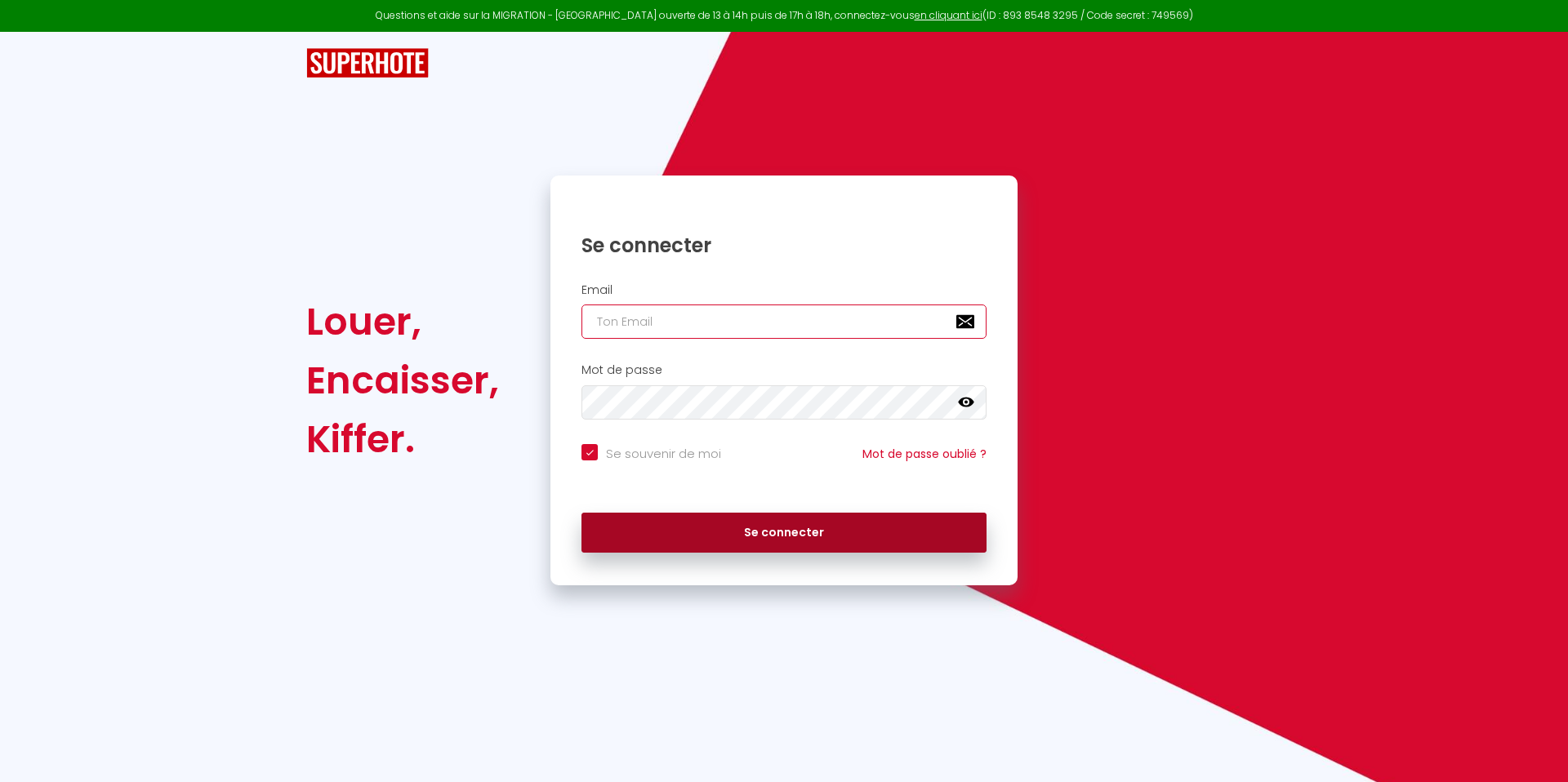
type input "[PERSON_NAME][EMAIL_ADDRESS][DOMAIN_NAME]"
click at [809, 531] on button "Se connecter" at bounding box center [784, 533] width 405 height 41
checkbox input "true"
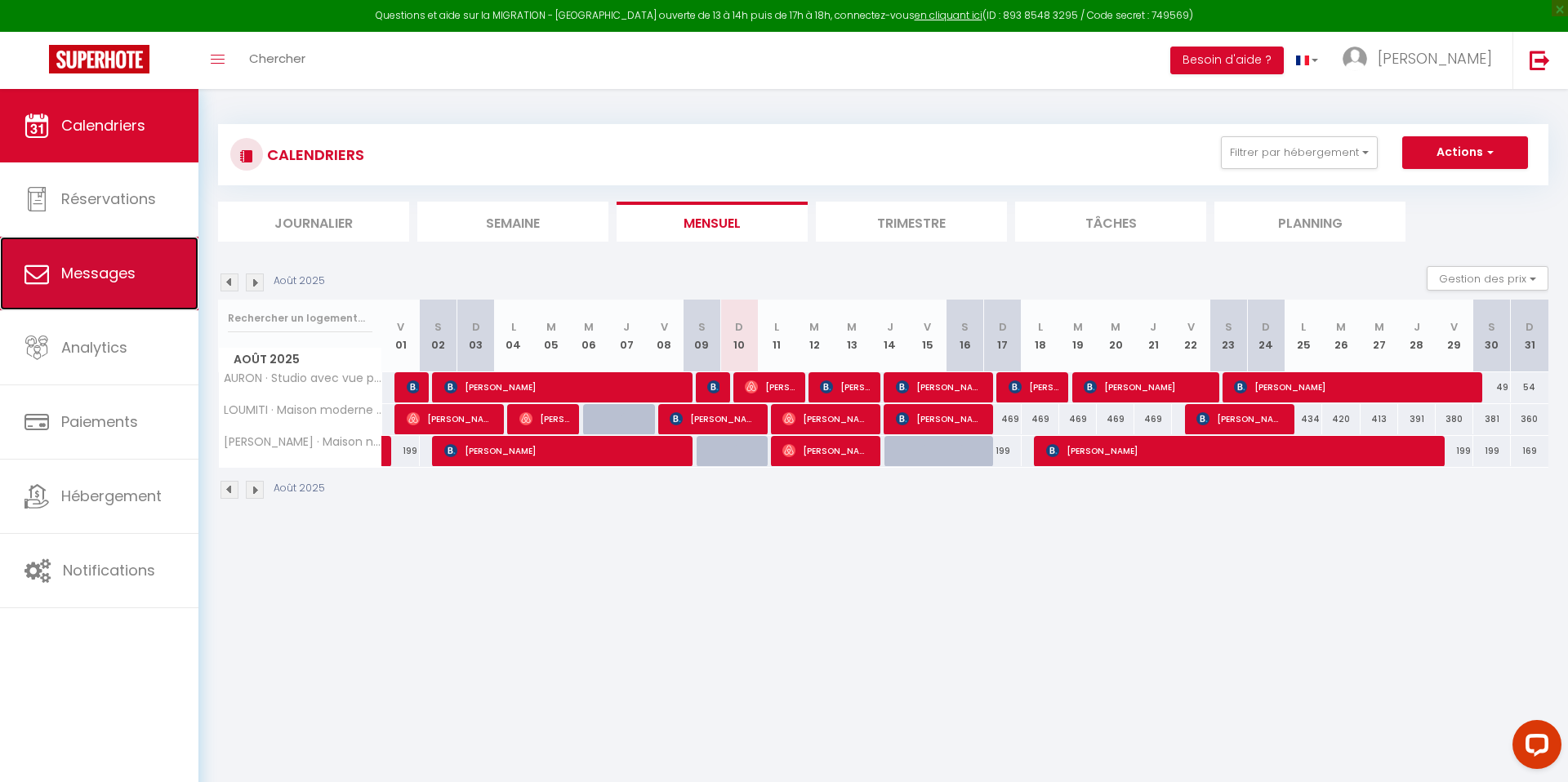
click at [132, 281] on span "Messages" at bounding box center [98, 273] width 74 height 20
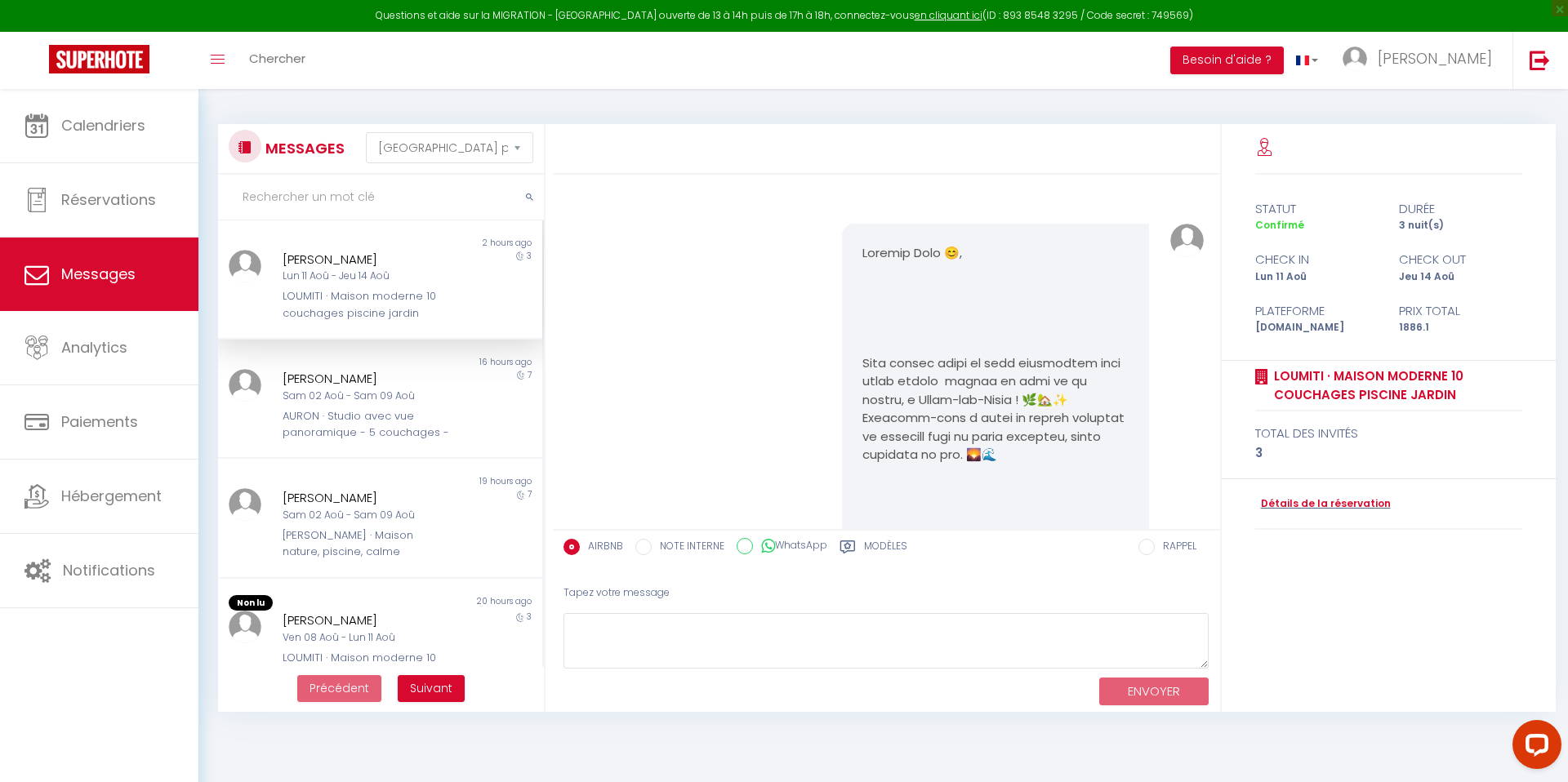
scroll to position [6595, 0]
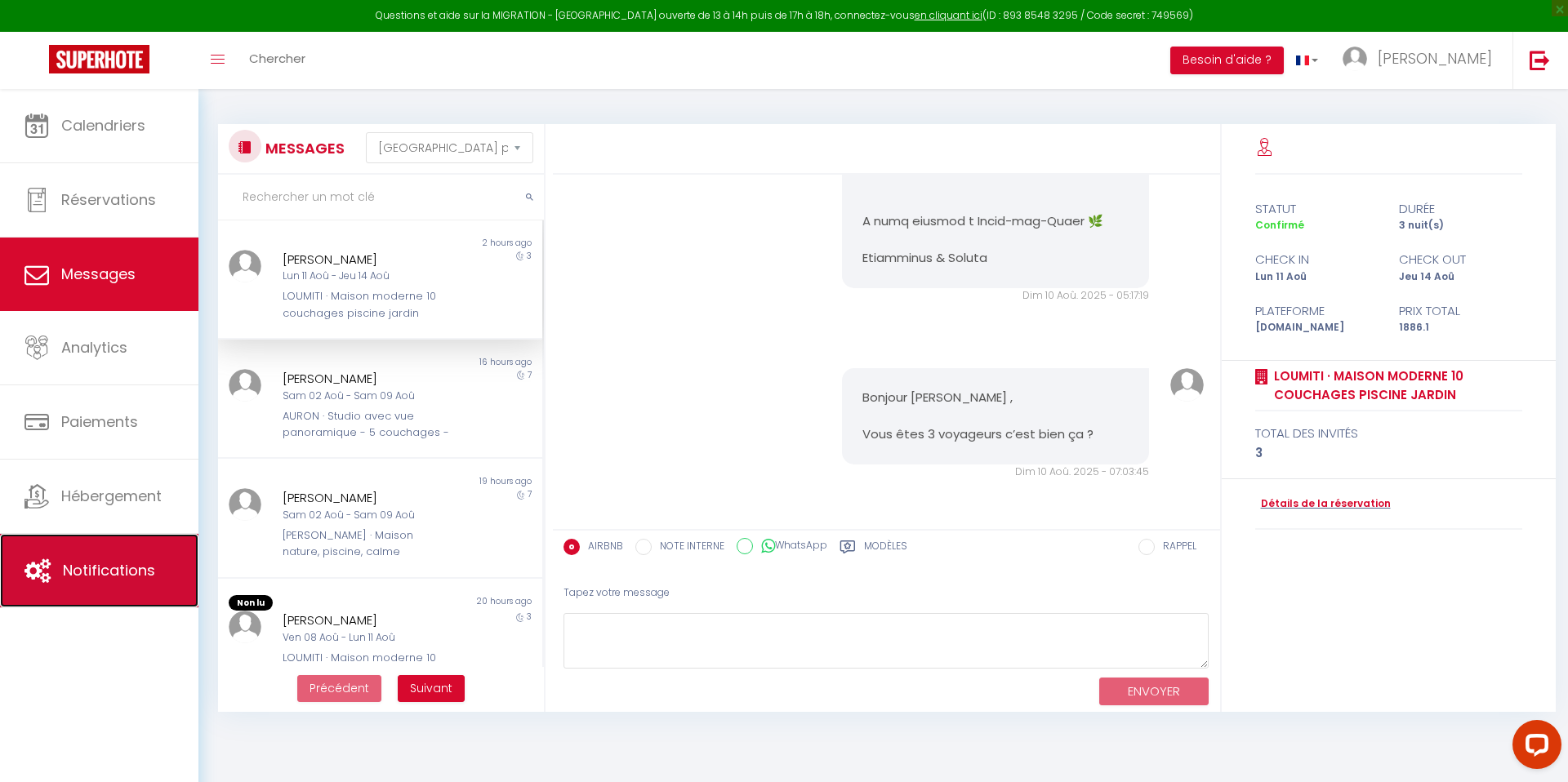
click at [128, 559] on link "Notifications" at bounding box center [99, 571] width 199 height 73
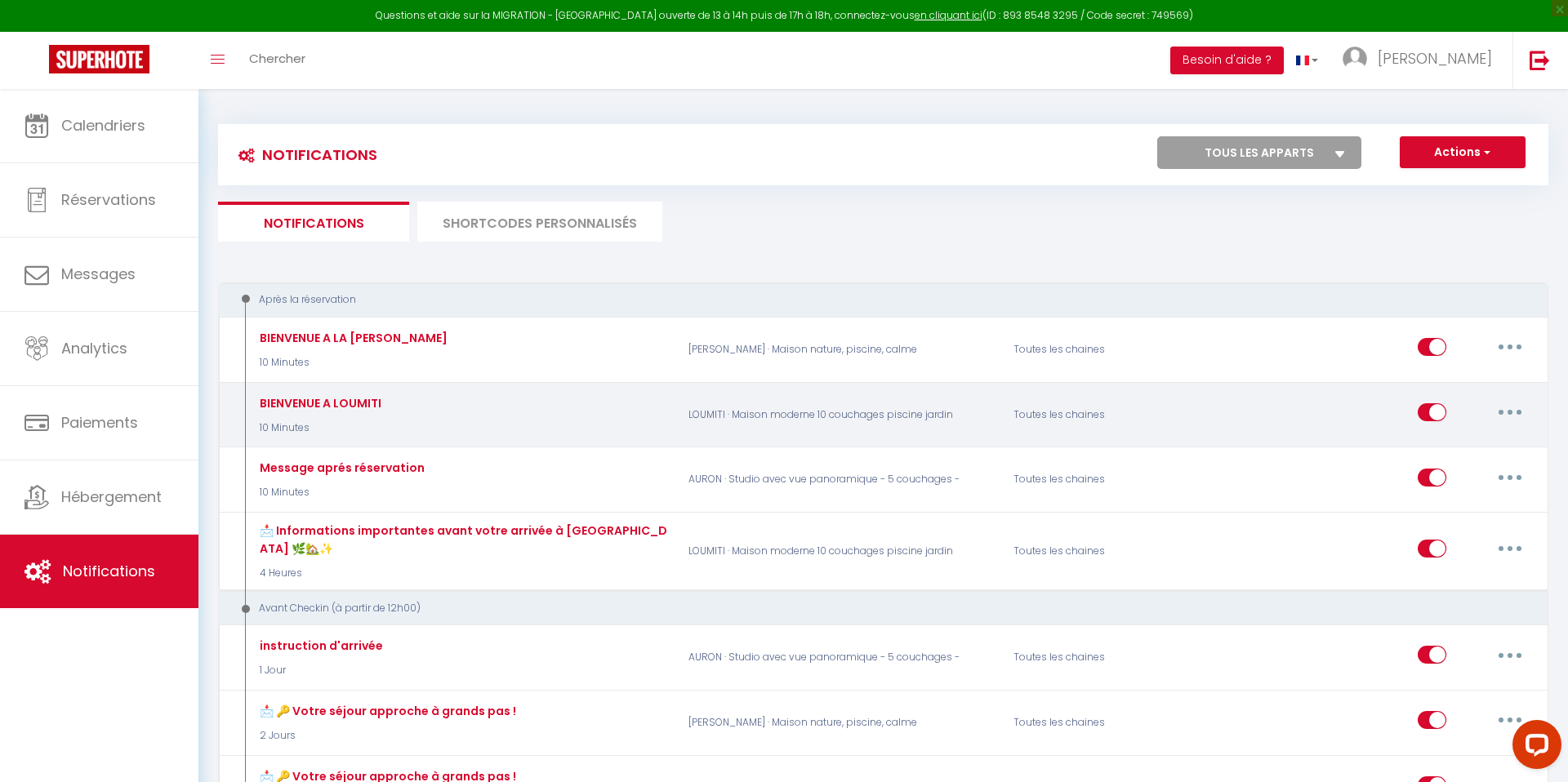
click at [1508, 414] on icon "button" at bounding box center [1510, 412] width 5 height 5
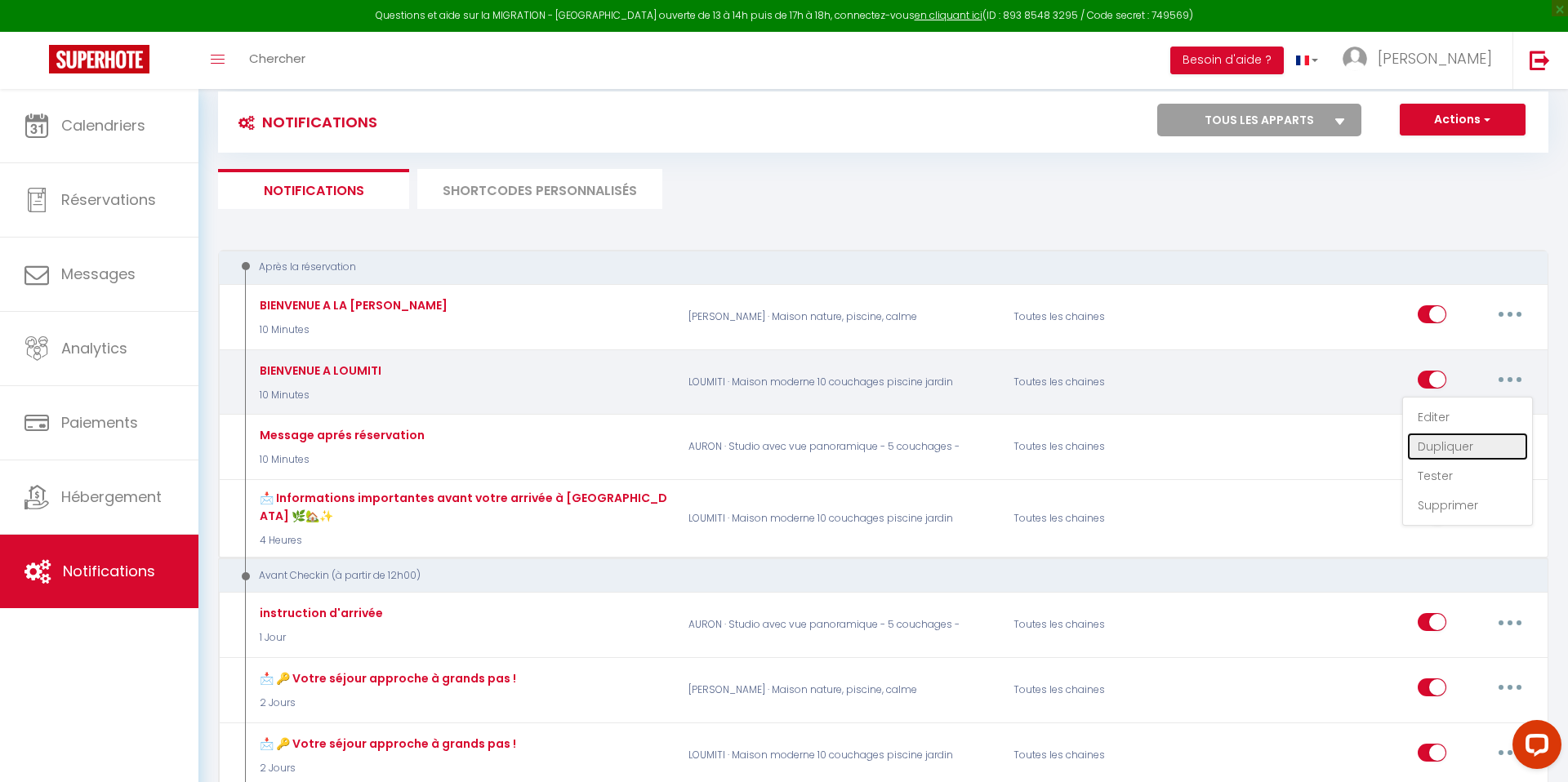
click at [1457, 450] on link "Dupliquer" at bounding box center [1468, 446] width 121 height 28
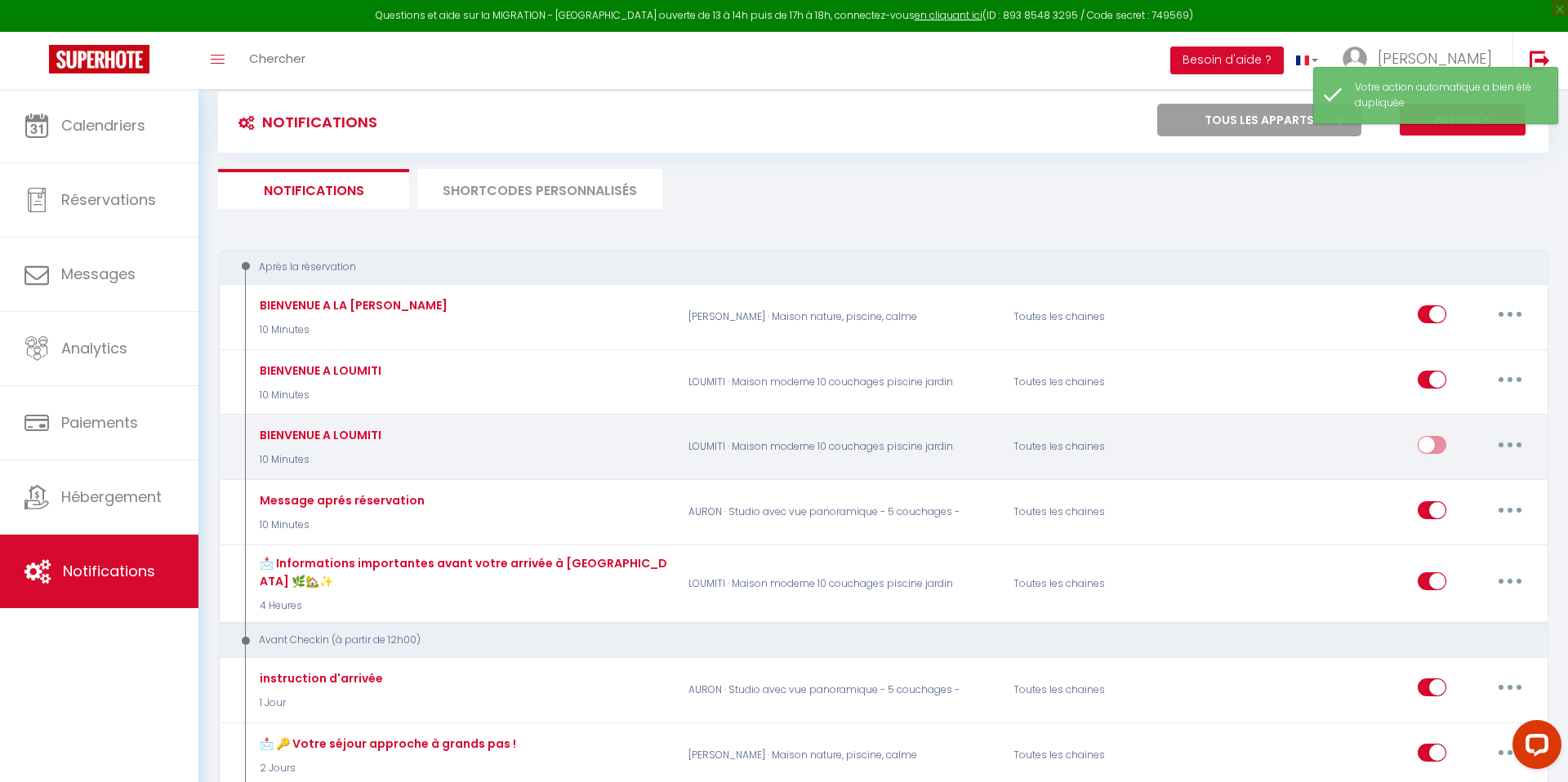
click at [1518, 444] on button "button" at bounding box center [1510, 444] width 45 height 26
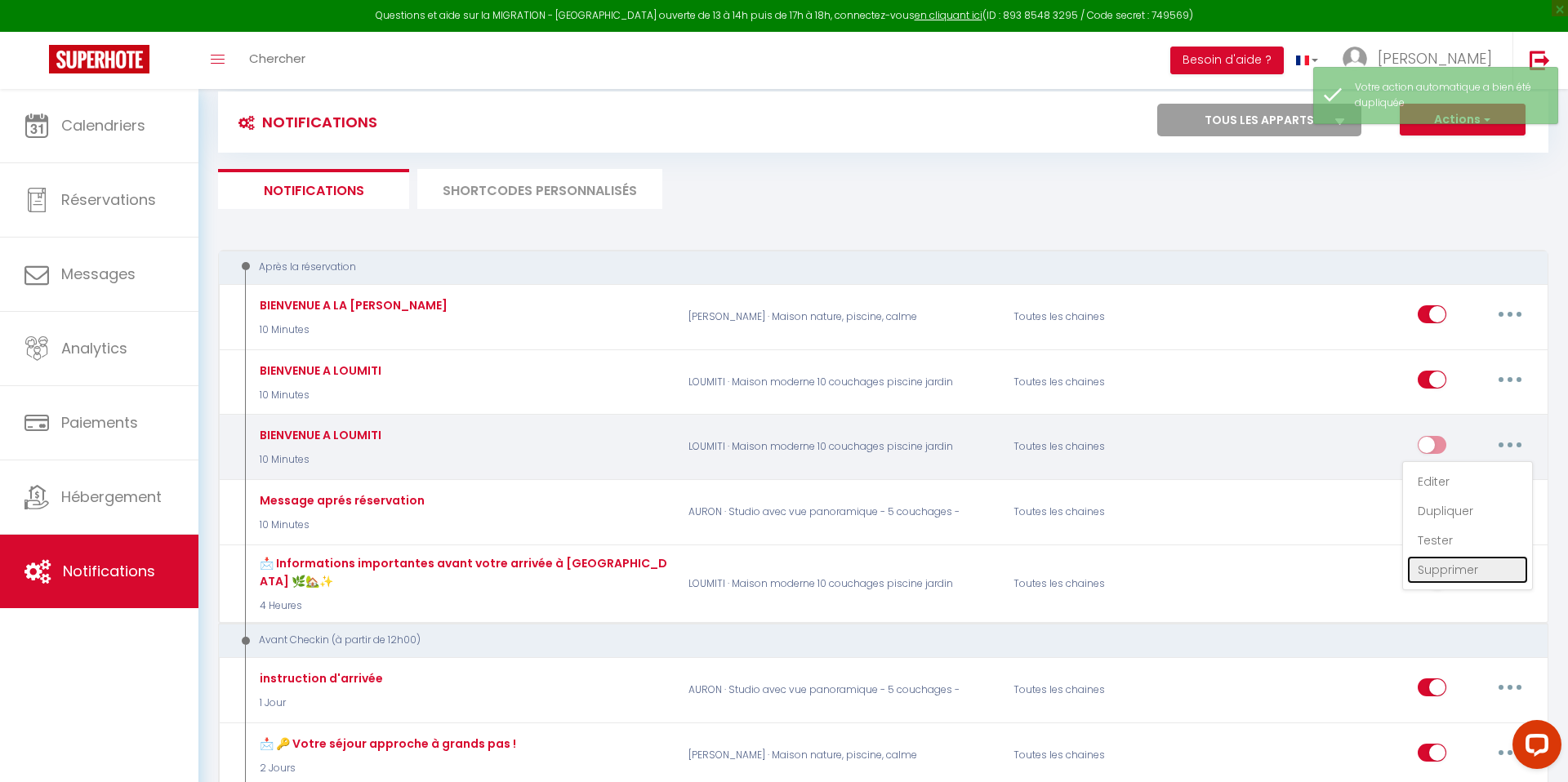
click at [1455, 568] on link "Supprimer" at bounding box center [1468, 570] width 121 height 28
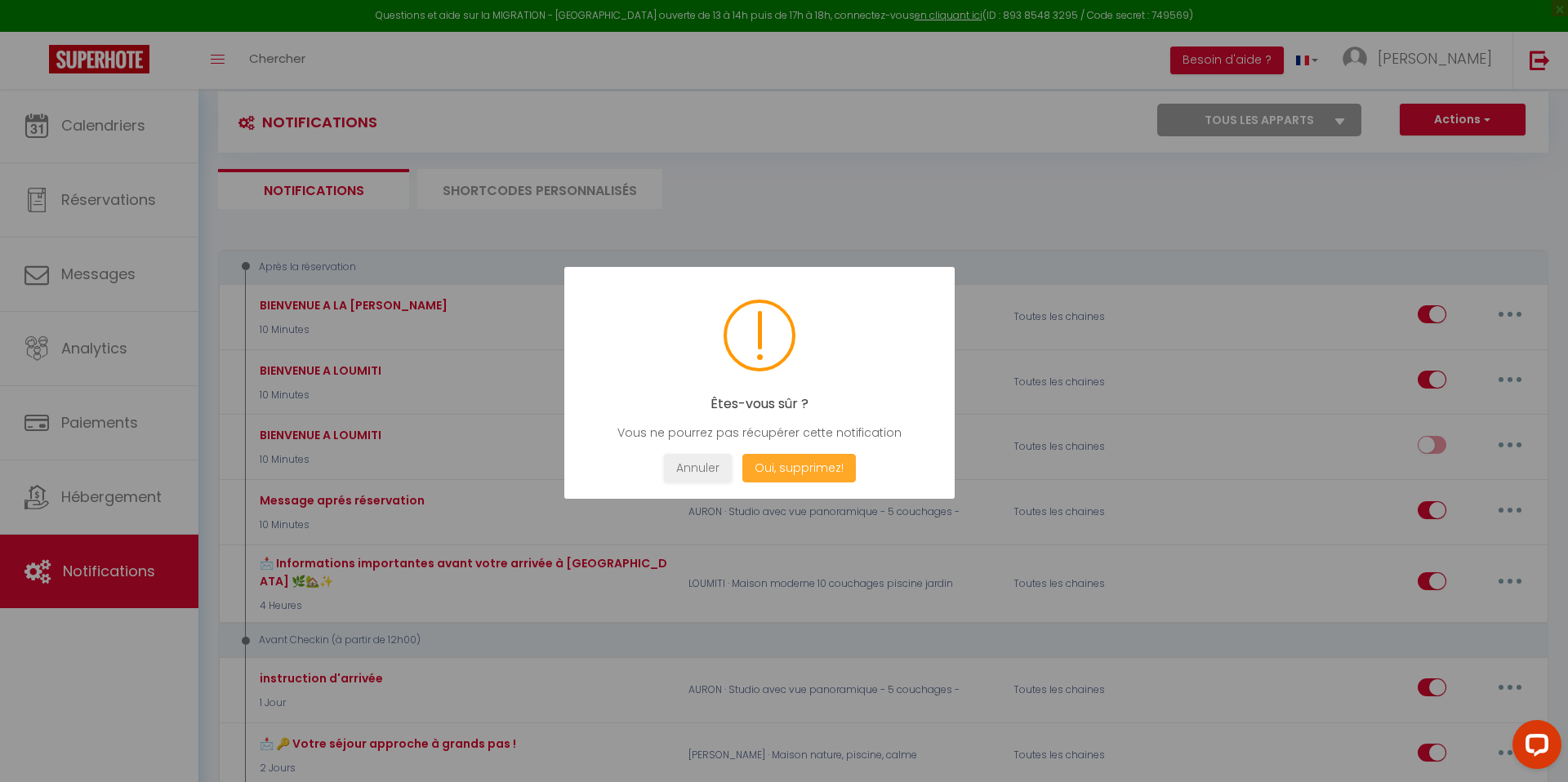
click at [793, 465] on button "Oui, supprimez!" at bounding box center [799, 468] width 114 height 29
checkbox input "true"
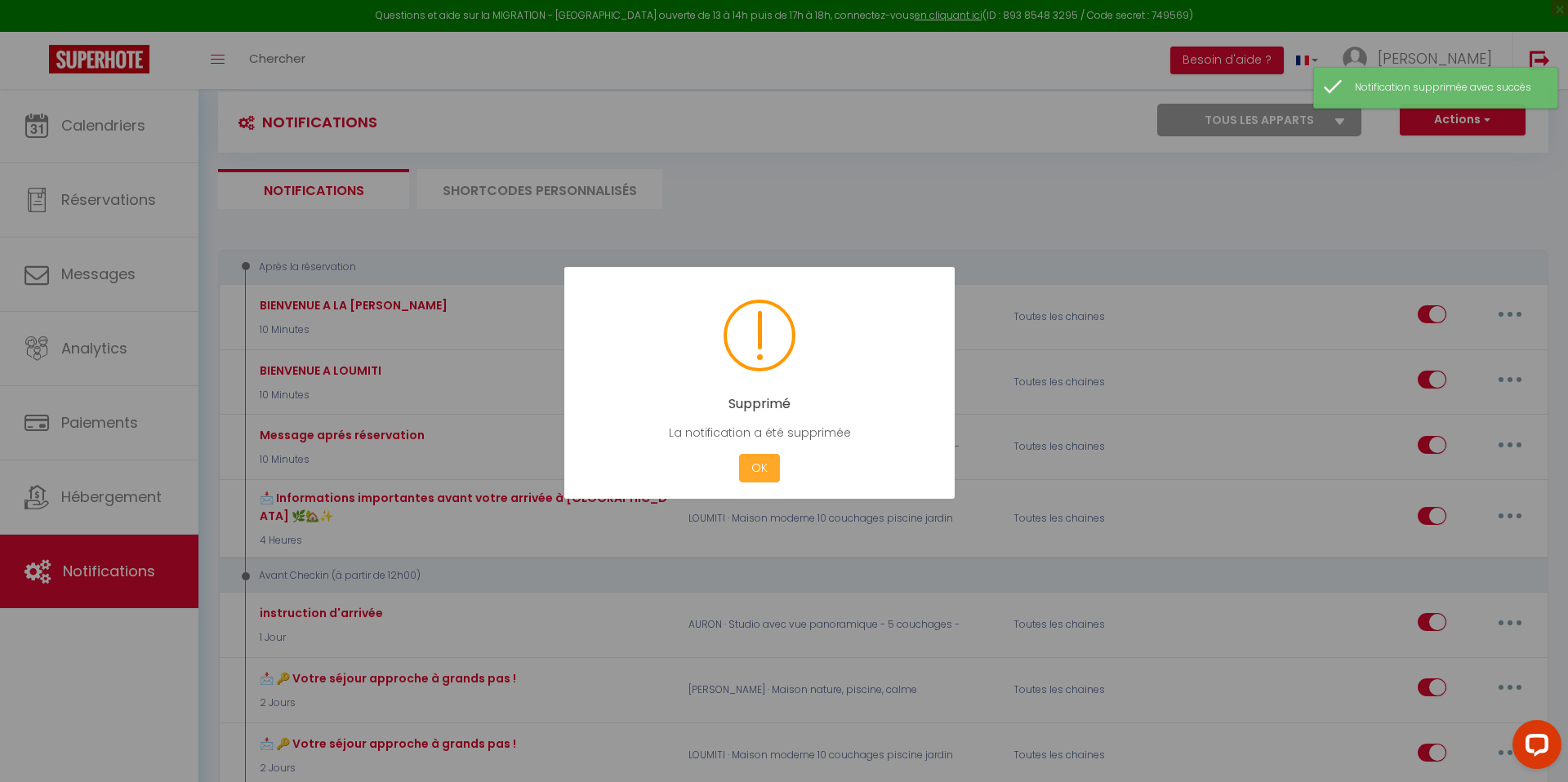
click at [767, 465] on button "OK" at bounding box center [759, 468] width 41 height 29
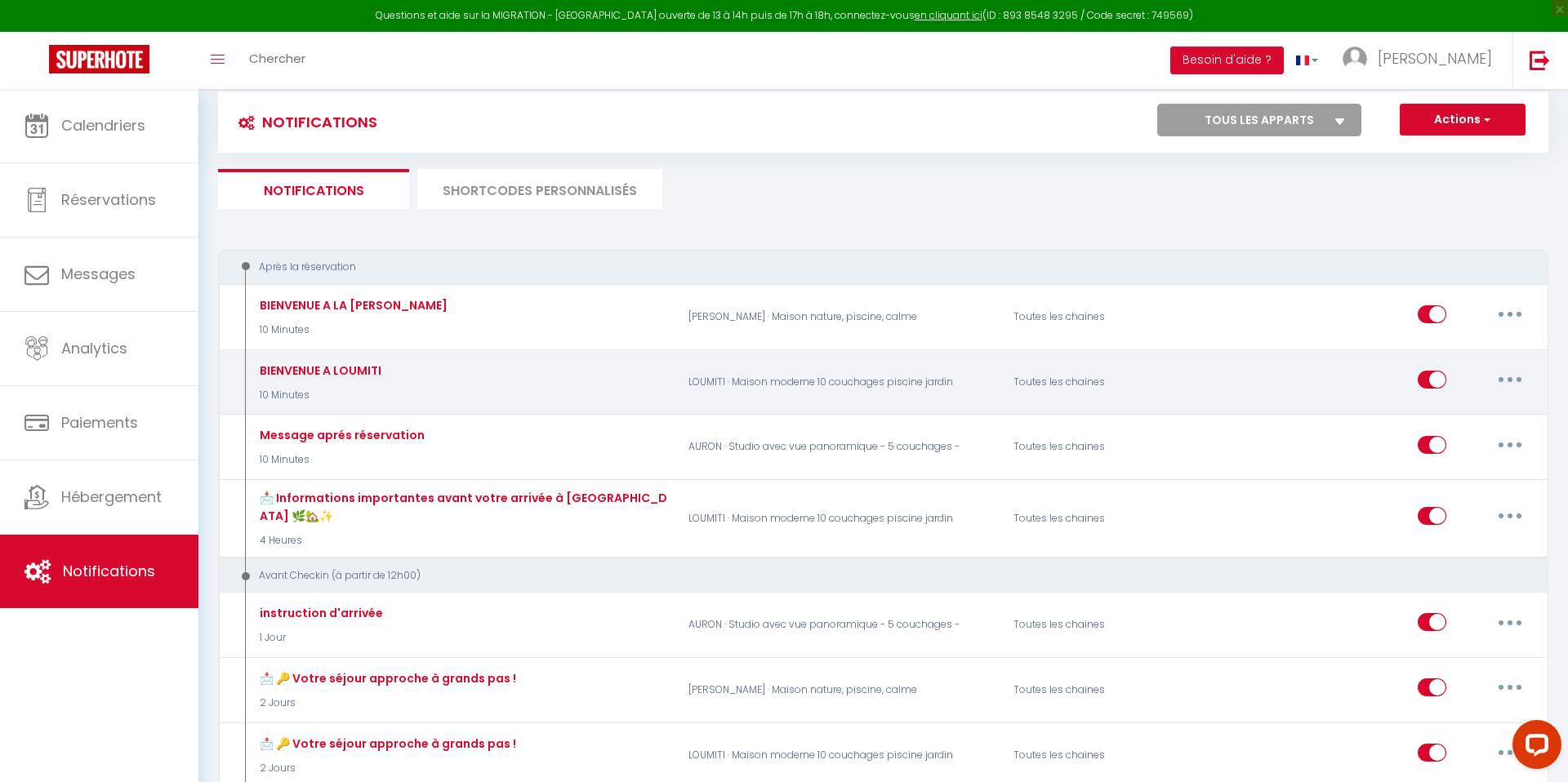
click at [1510, 378] on icon "button" at bounding box center [1510, 380] width 5 height 5
click at [1454, 413] on link "Editer" at bounding box center [1468, 417] width 121 height 28
type input "BIENVENUE A LOUMITI"
select select "10 Minutes"
select select "if_booking_is_paid"
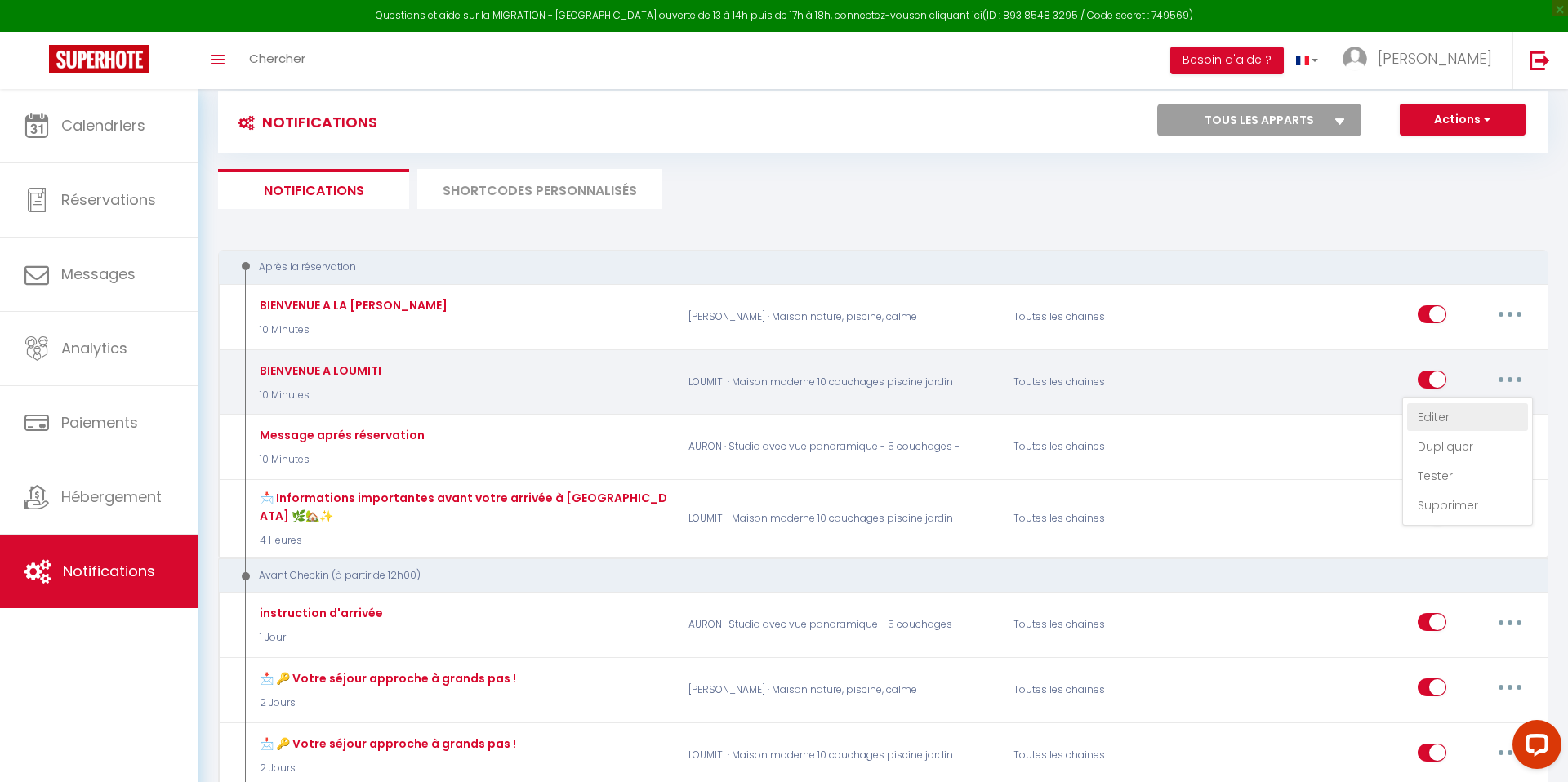
checkbox input "true"
checkbox input "false"
radio input "true"
type input "📩 Bienvenue dans notre maison à Berre-les-Alpes ! 🌿🏡✨"
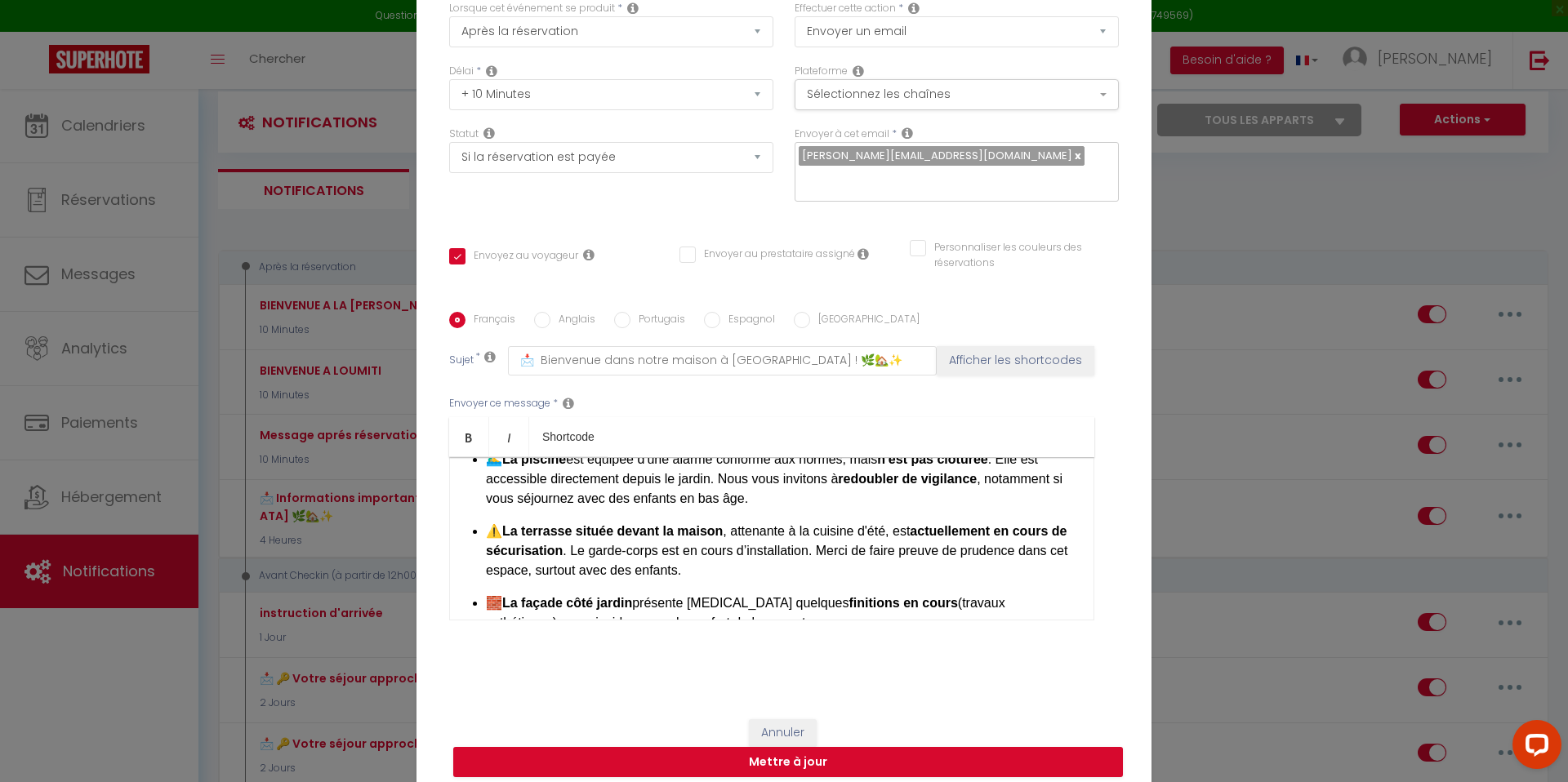
scroll to position [1064, 0]
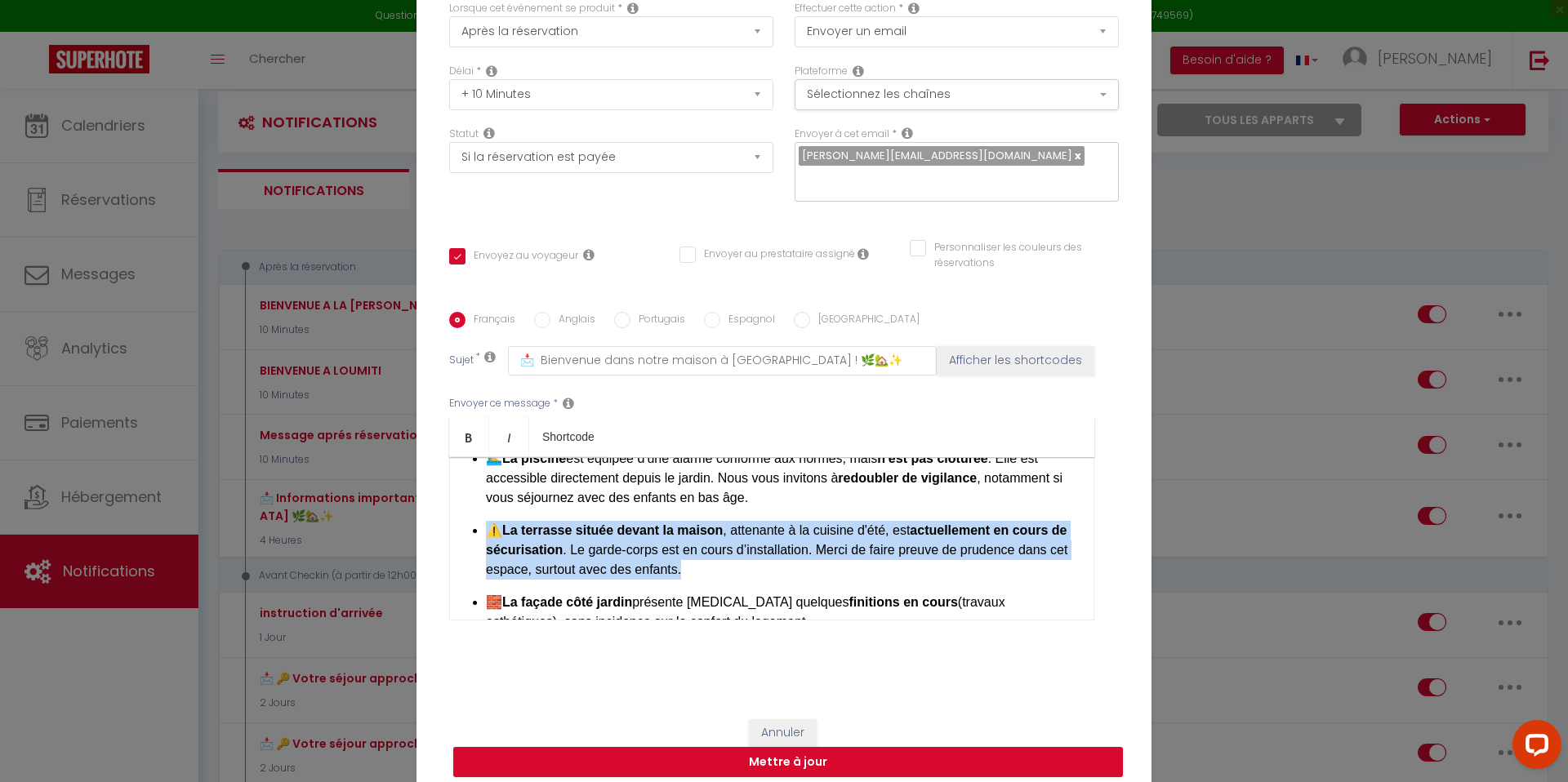
drag, startPoint x: 725, startPoint y: 564, endPoint x: 466, endPoint y: 520, distance: 262.7
click at [466, 520] on div "Bonjour [GUEST:FIRST_NAME]​​ 😊, Nous sommes ravis de vous accueillir dans notre…" at bounding box center [772, 539] width 645 height 163
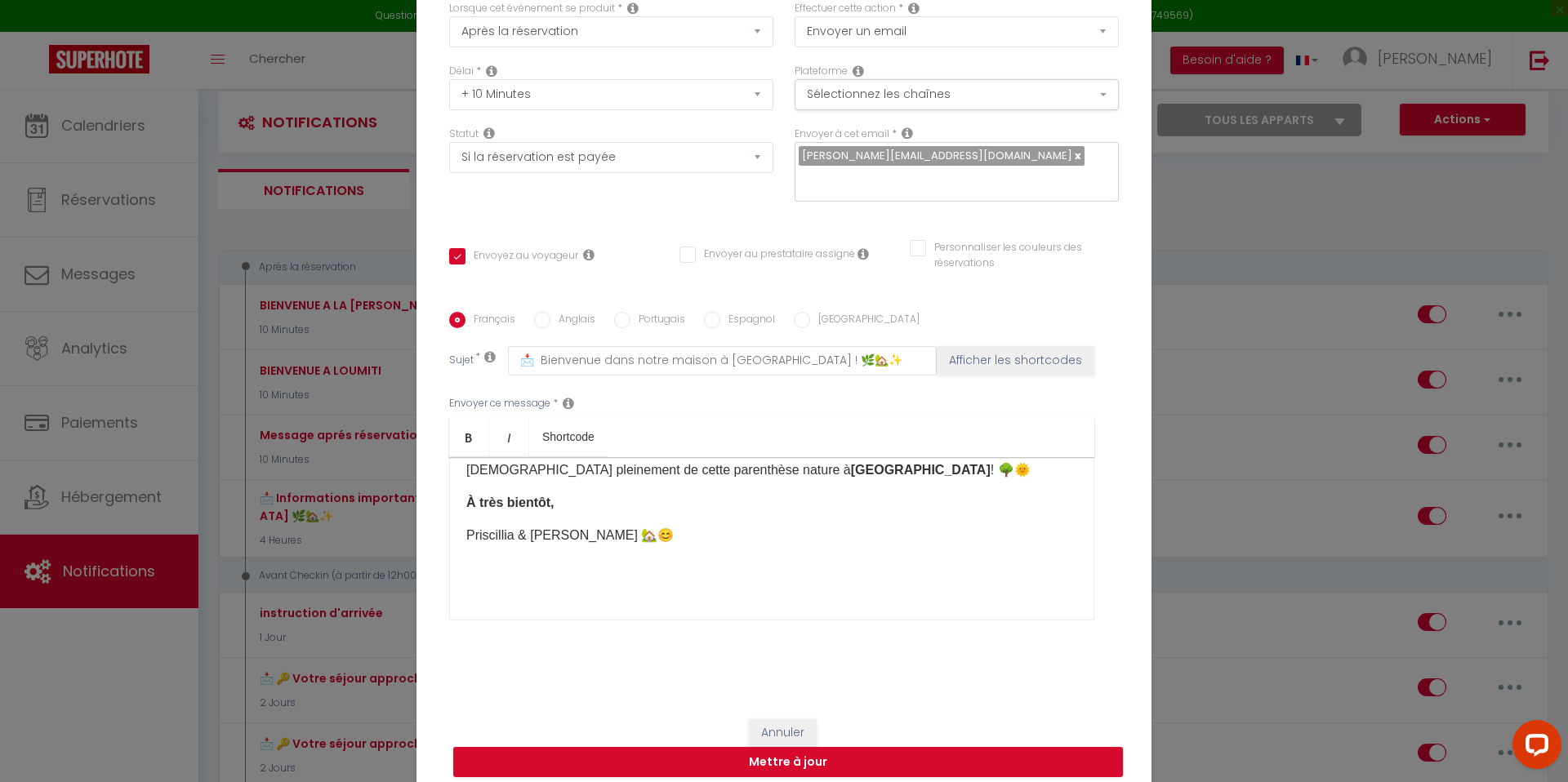
scroll to position [1305, 0]
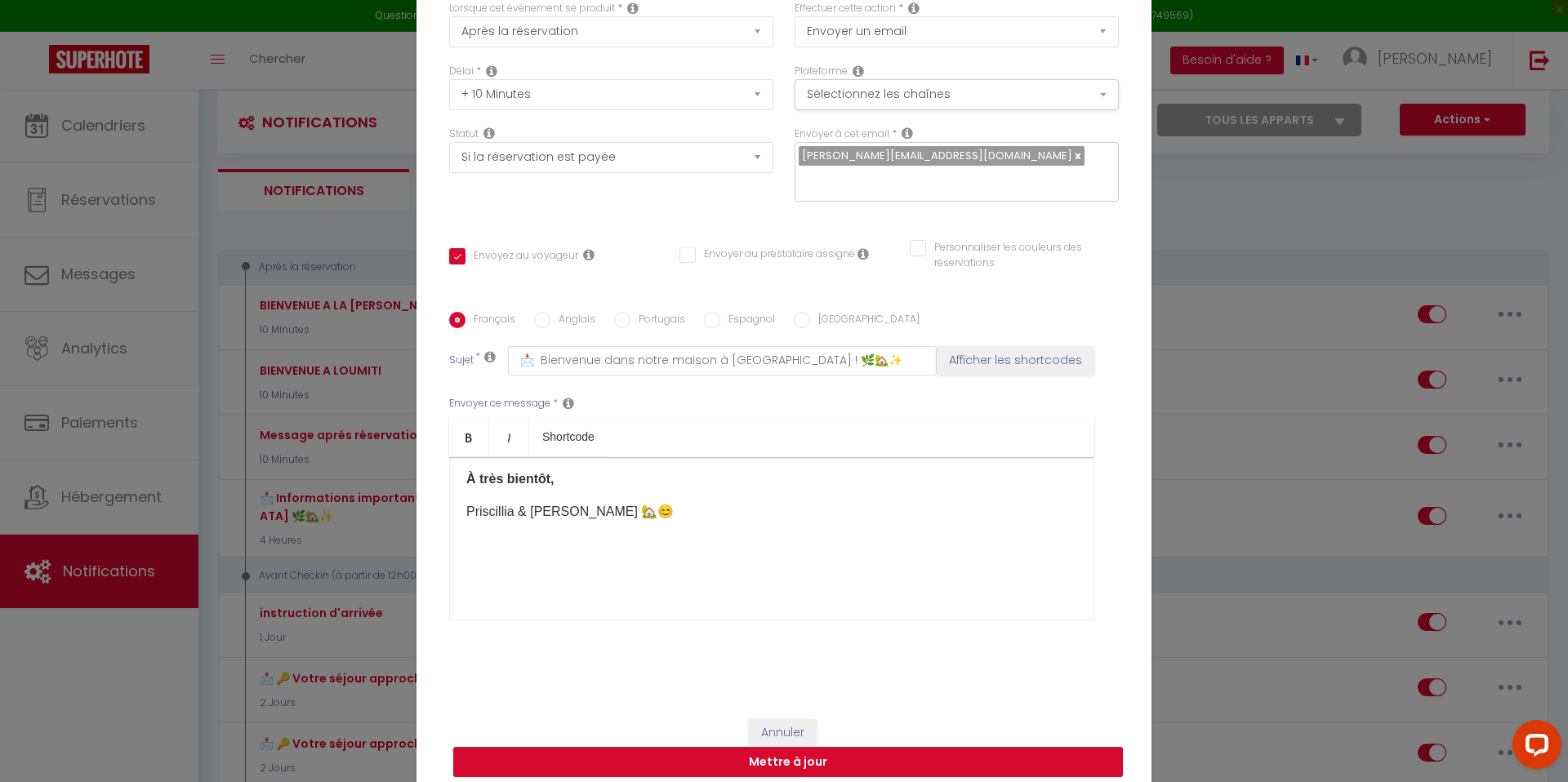
click at [769, 752] on button "Mettre à jour" at bounding box center [788, 763] width 670 height 31
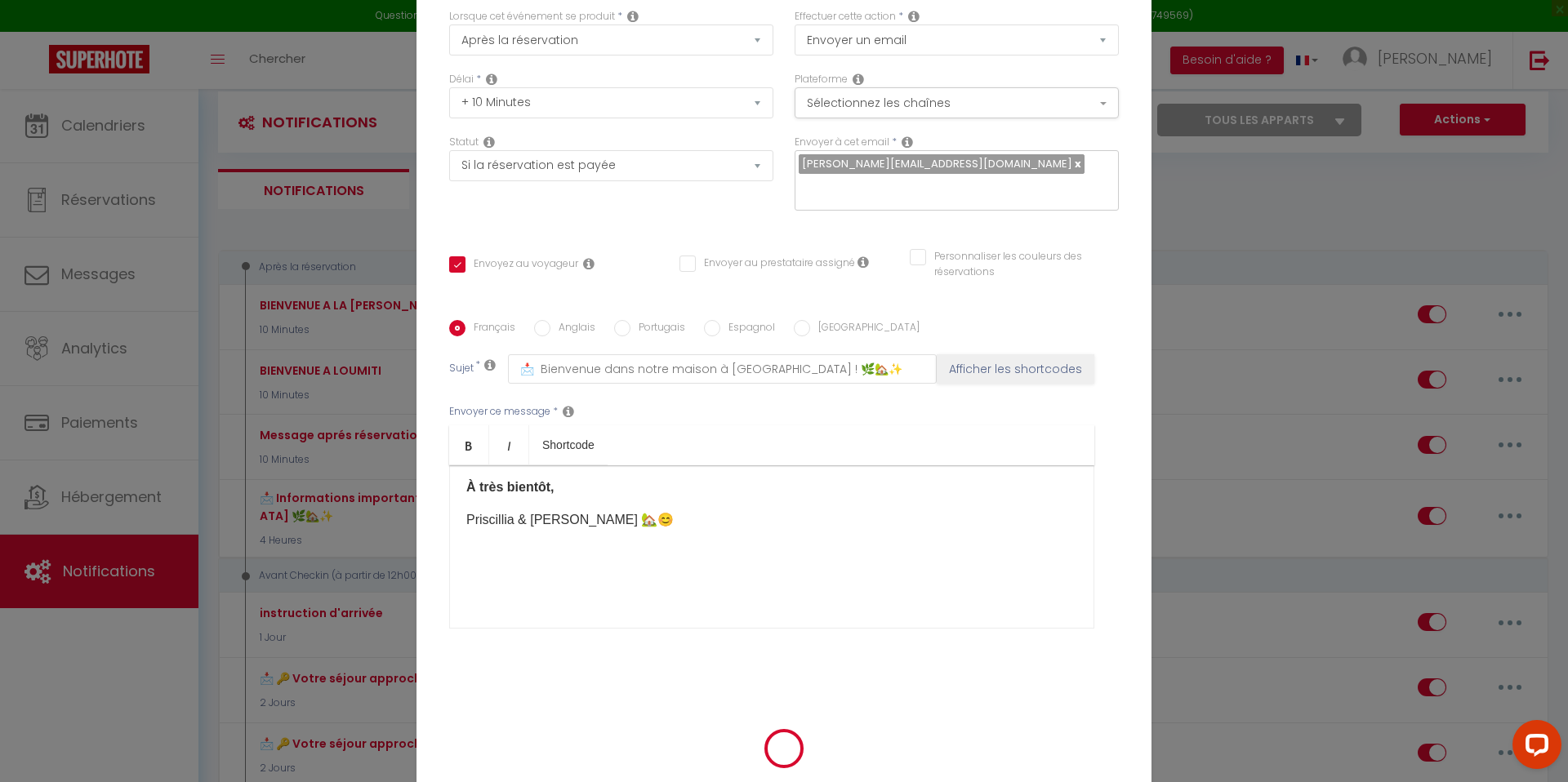
checkbox input "true"
checkbox input "false"
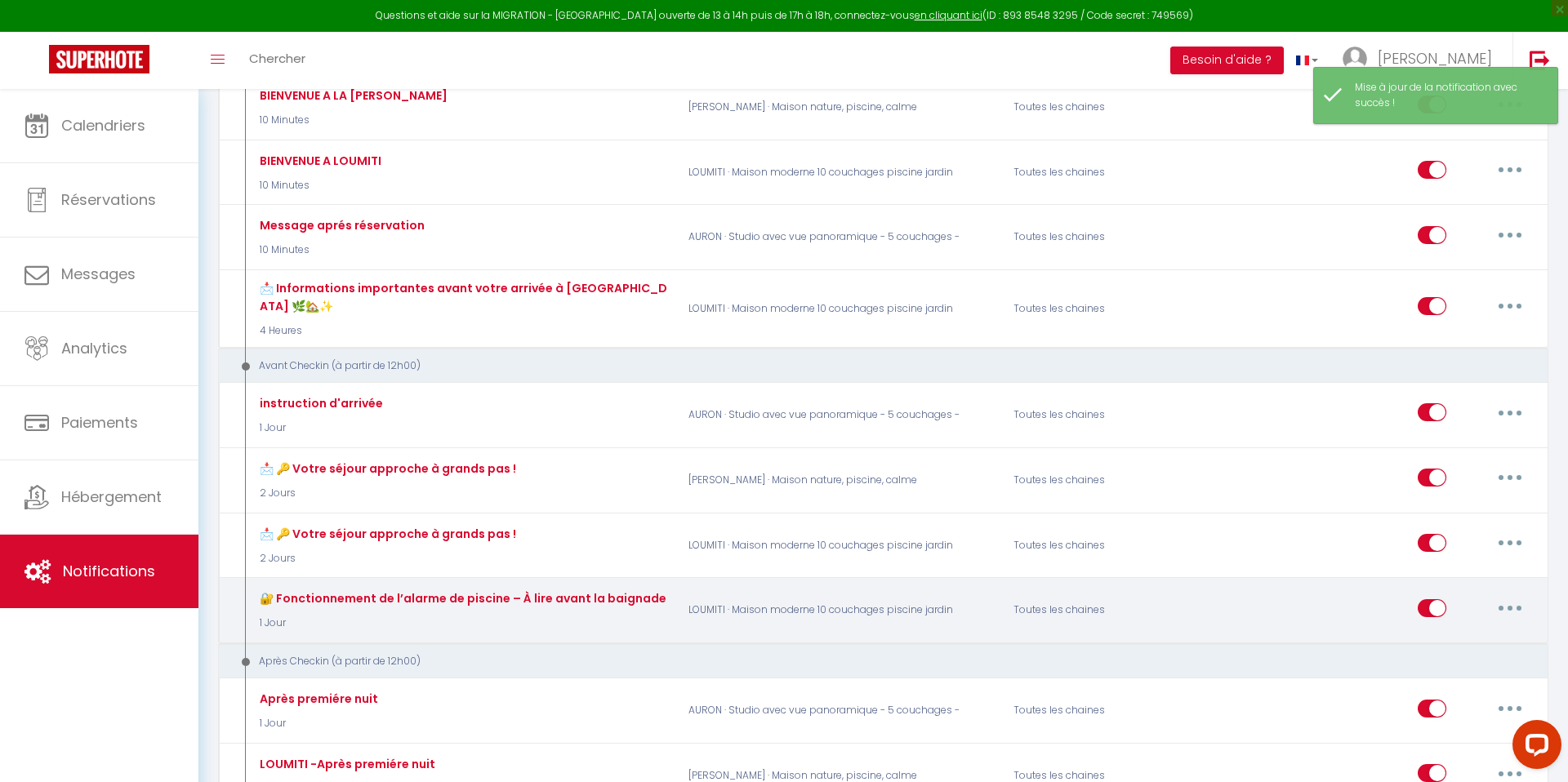
scroll to position [248, 0]
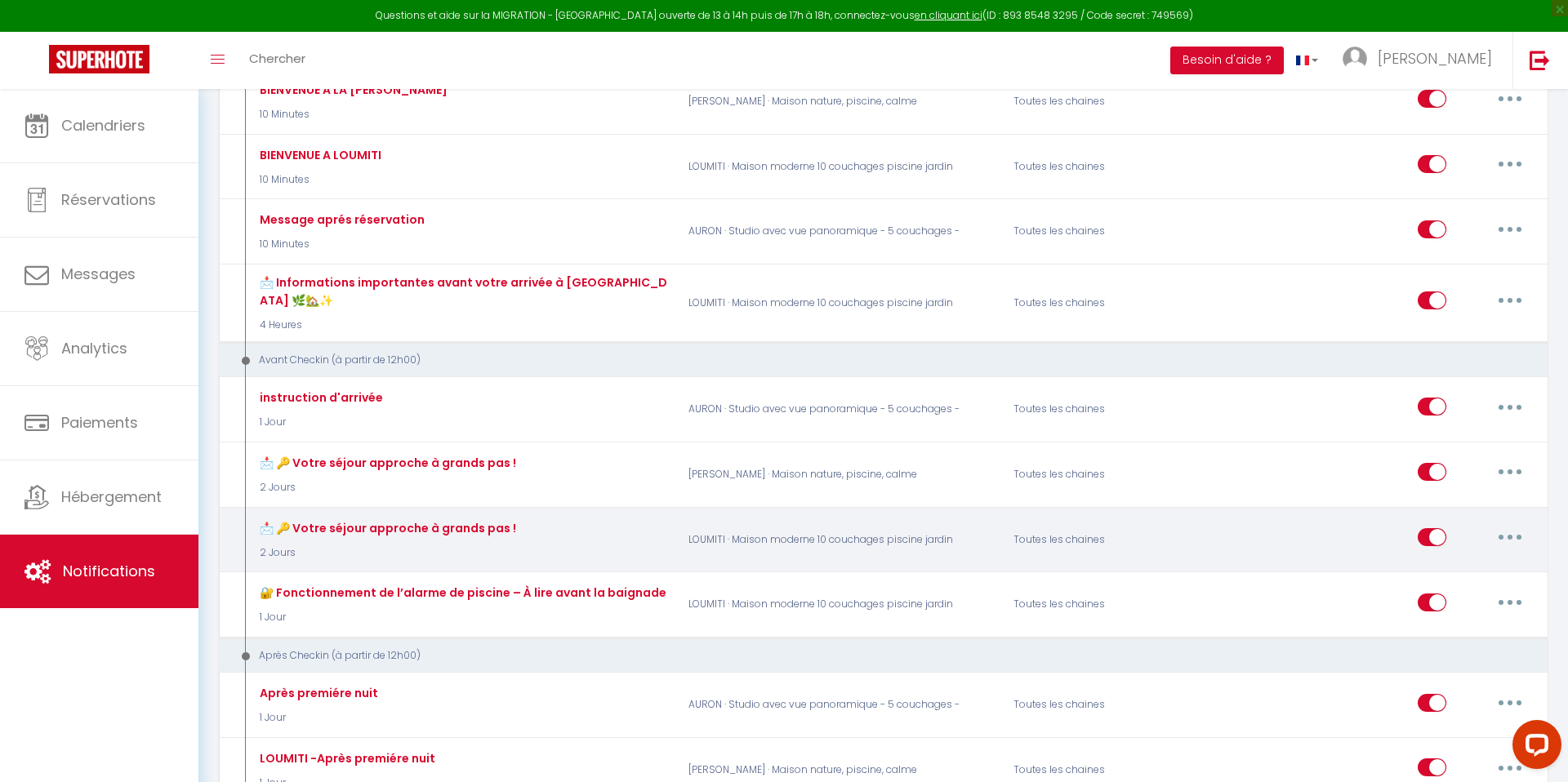
click at [1502, 539] on button "button" at bounding box center [1510, 537] width 45 height 26
click at [1449, 583] on link "Editer" at bounding box center [1468, 575] width 121 height 28
type input "📩 🔑 Votre séjour approche à grands pas !"
select select "2 Jours"
select select "if_booking_is_paid"
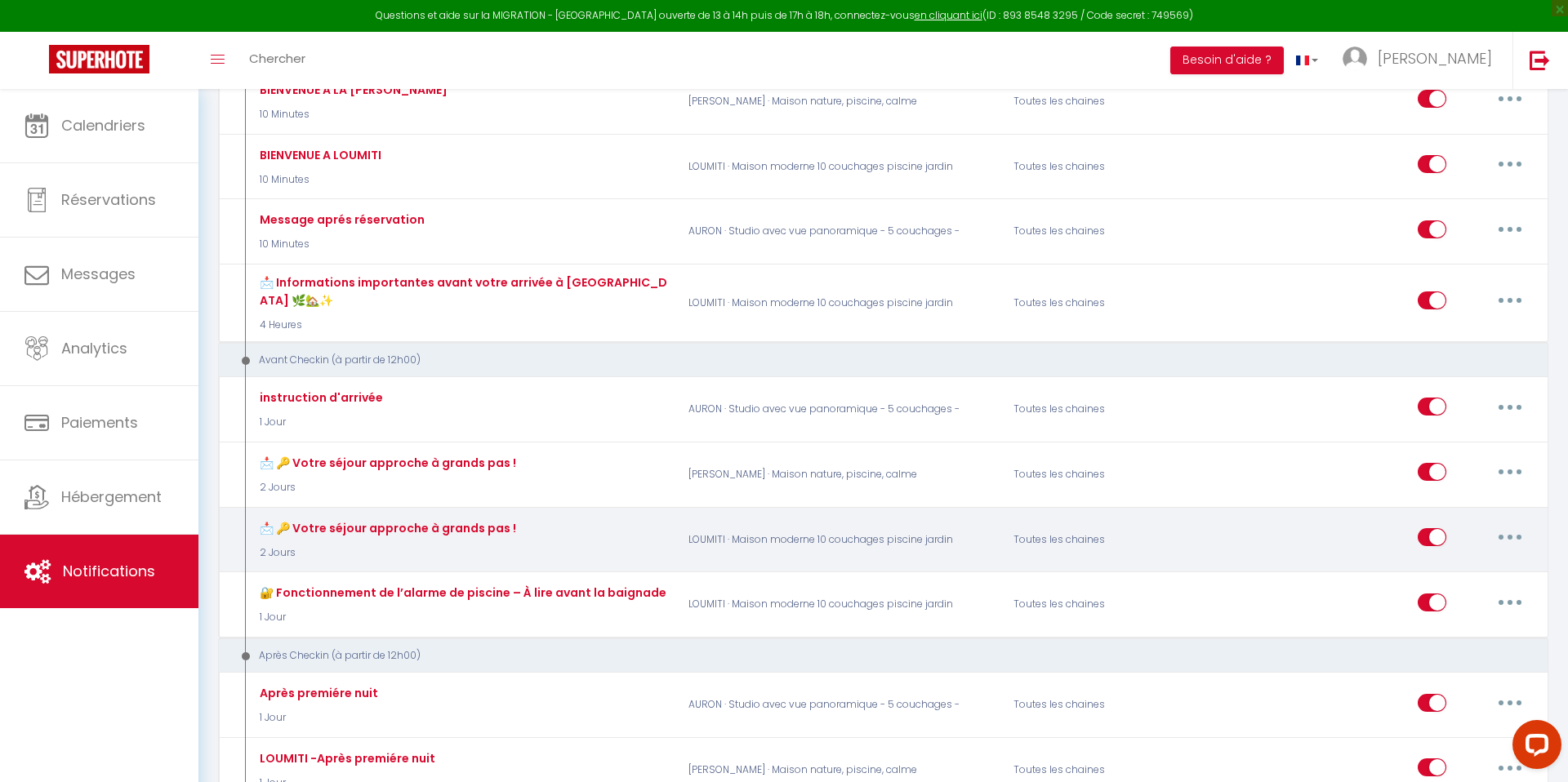
checkbox input "true"
checkbox input "false"
radio input "true"
type input "📩 🔑 Votre séjour approche à grands pas !"
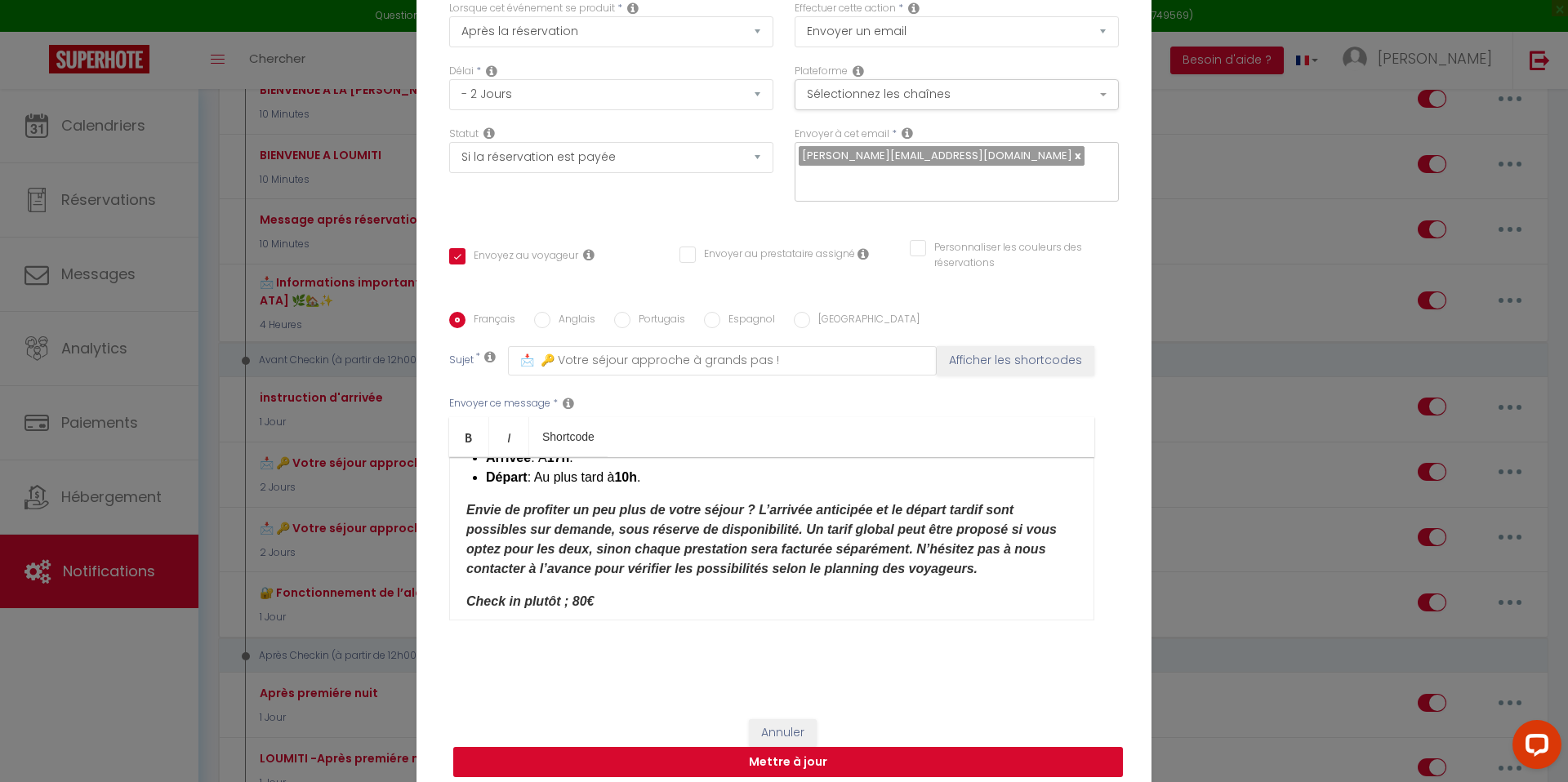
scroll to position [178, 0]
click at [798, 749] on button "Mettre à jour" at bounding box center [788, 763] width 670 height 31
checkbox input "true"
checkbox input "false"
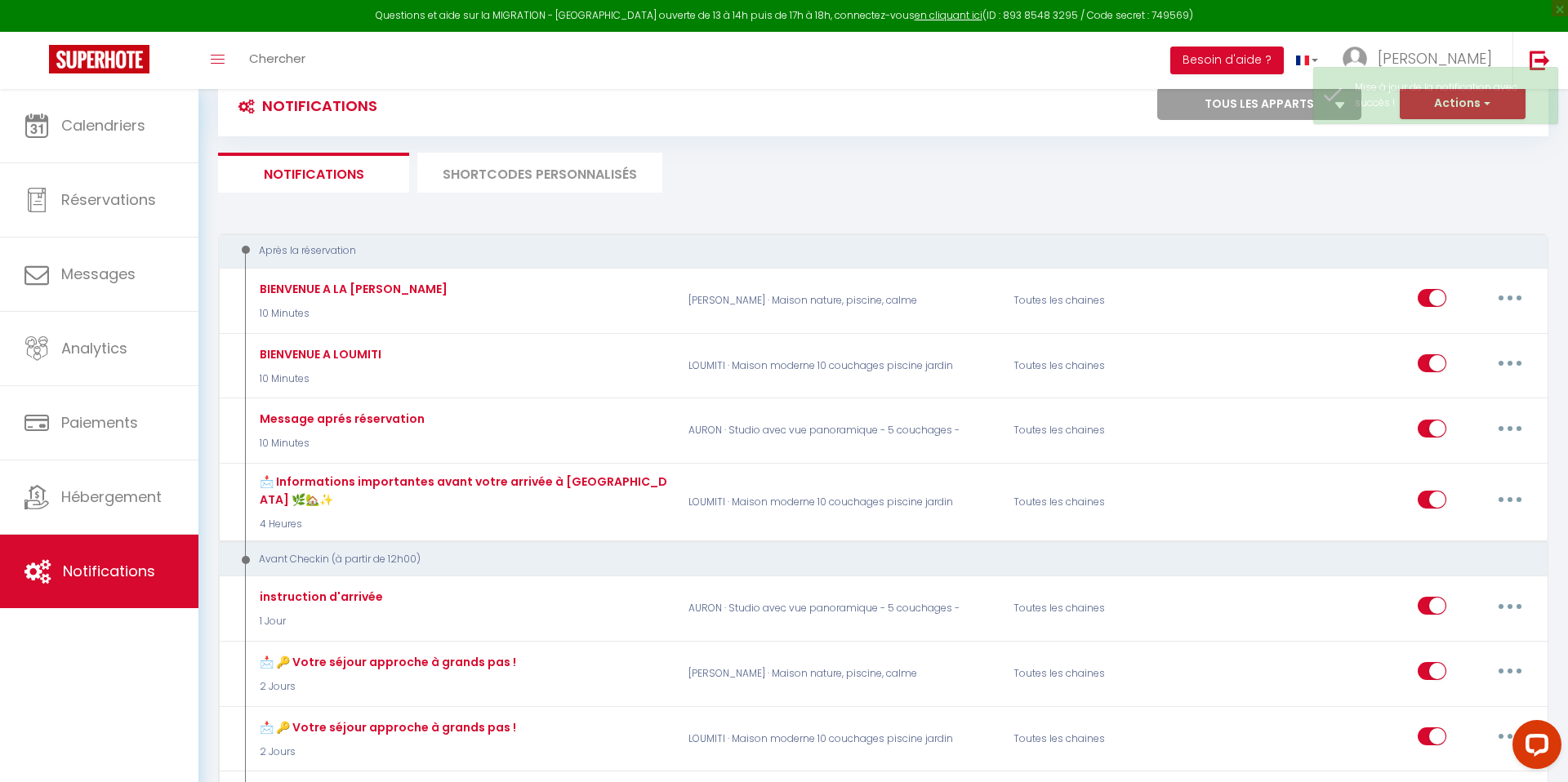
scroll to position [45, 0]
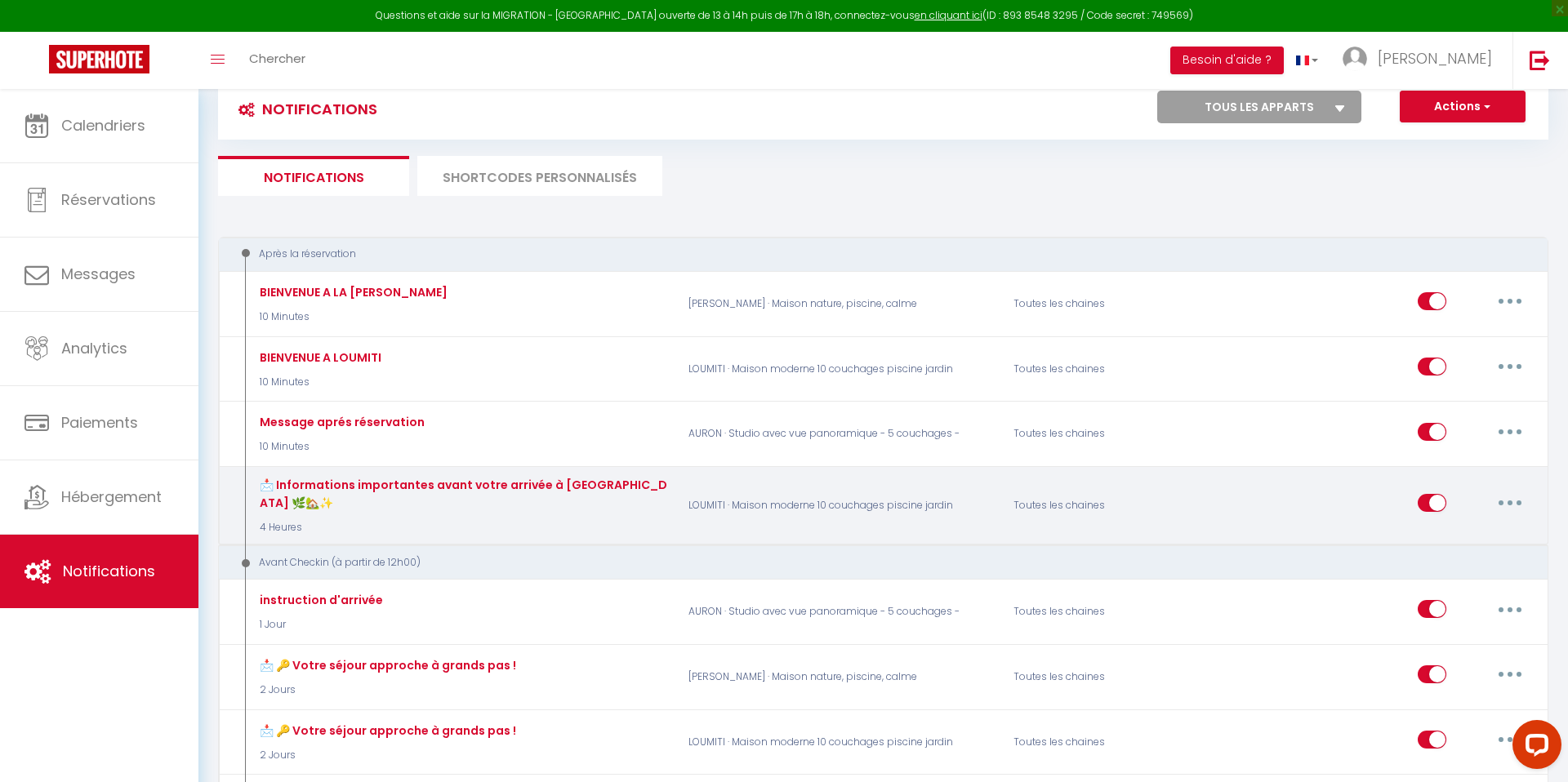
click at [1511, 503] on icon "button" at bounding box center [1510, 503] width 5 height 5
click at [1439, 539] on link "Editer" at bounding box center [1468, 540] width 121 height 28
type input "📩 Informations importantes avant votre arrivée à [GEOGRAPHIC_DATA] 🌿🏡✨"
select select "4 Heures"
select select "if_booking_is_paid"
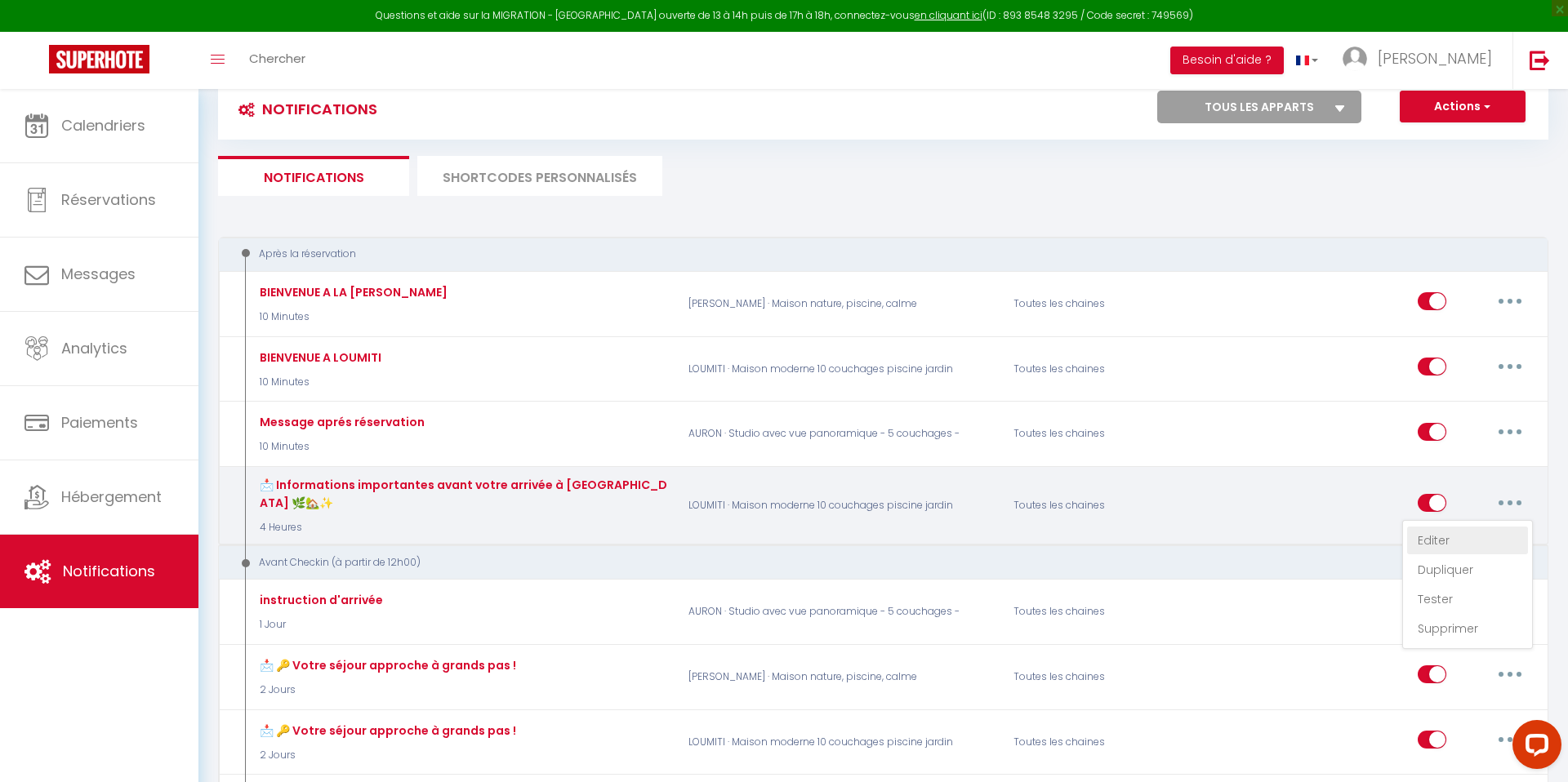
checkbox input "true"
checkbox input "false"
radio input "true"
type input "📩 Informations importantes avant votre arrivée à [GEOGRAPHIC_DATA] 🌿🏡✨"
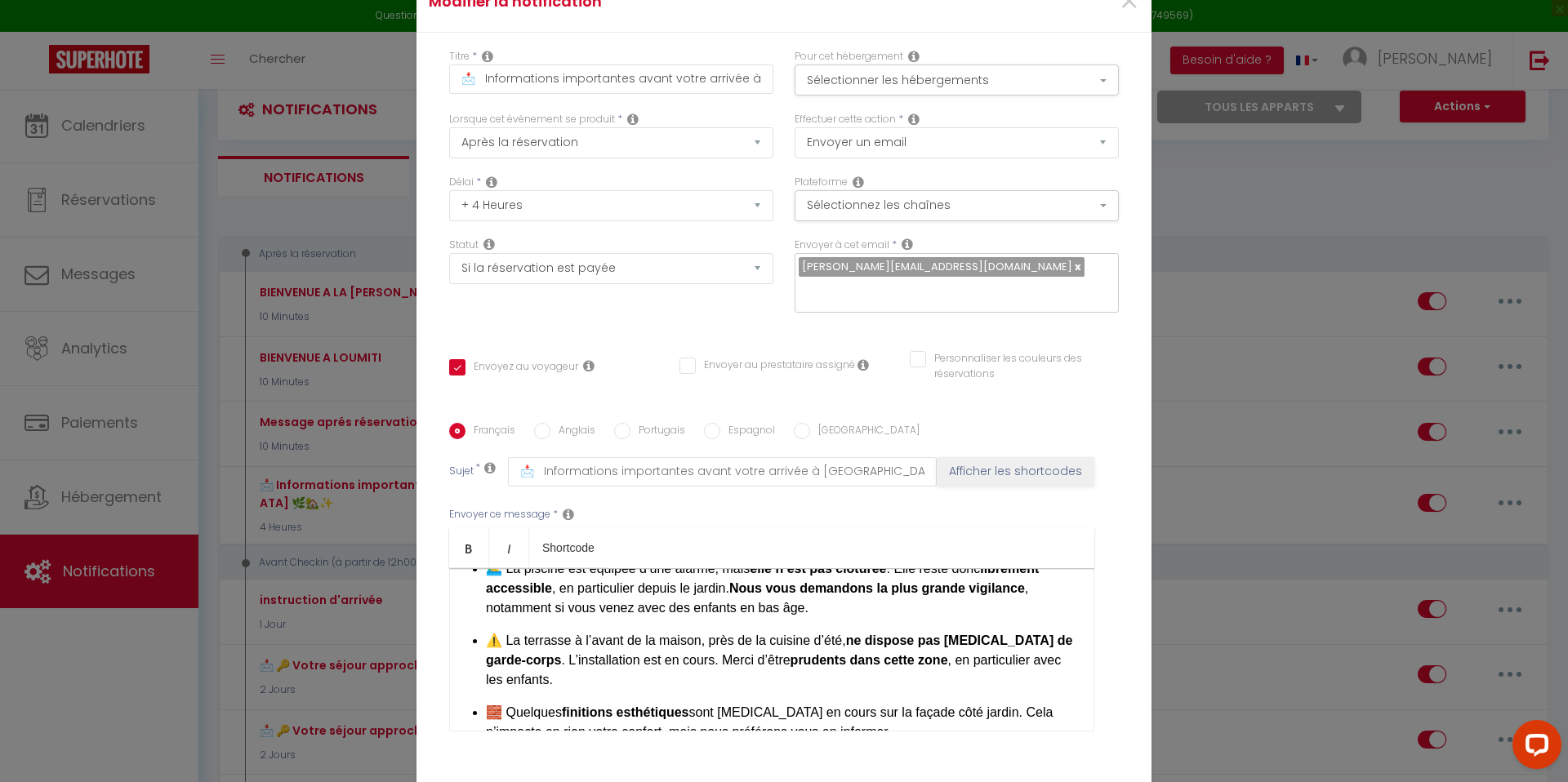
scroll to position [162, 0]
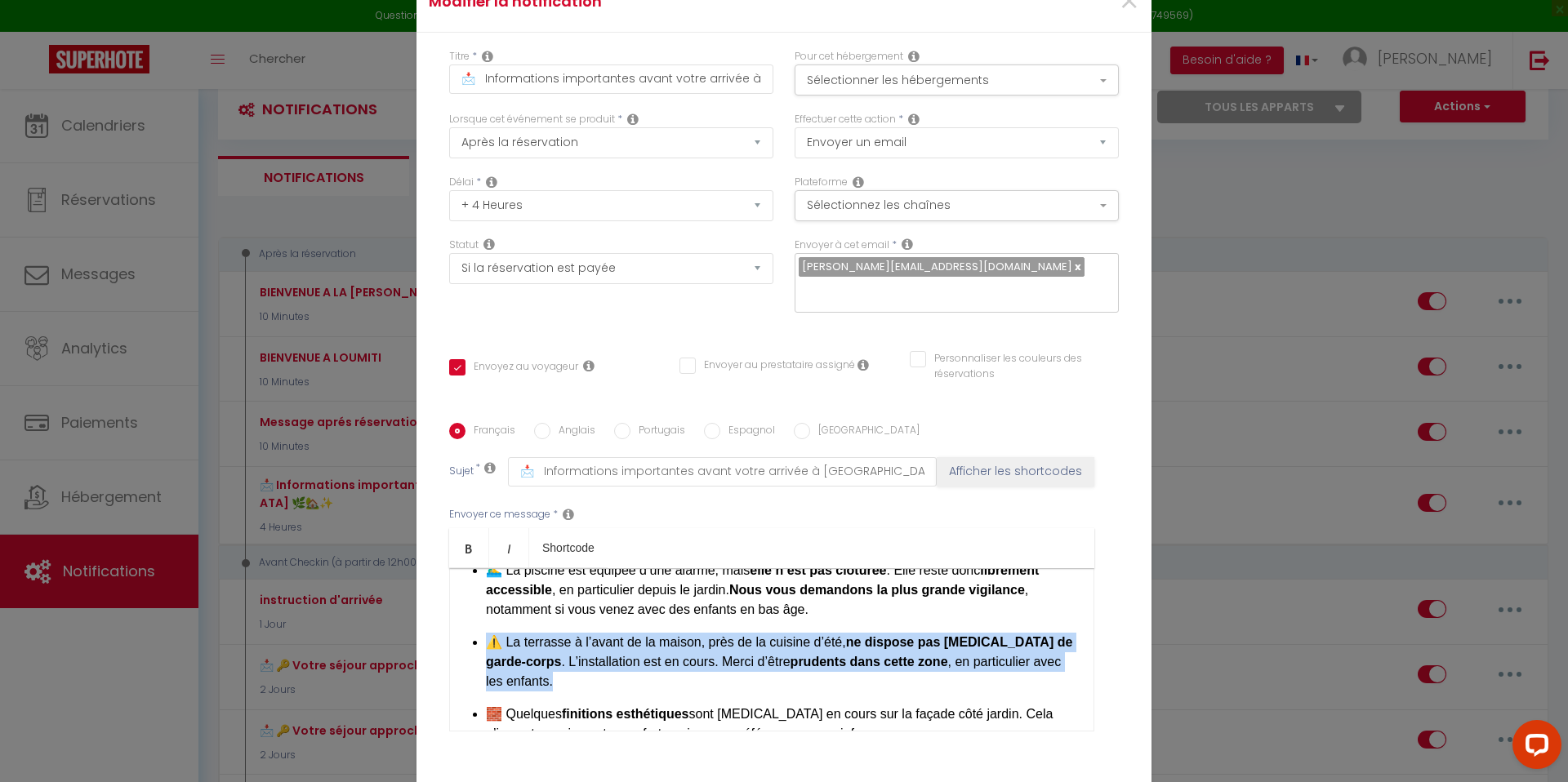
drag, startPoint x: 560, startPoint y: 668, endPoint x: 474, endPoint y: 633, distance: 92.8
click at [486, 633] on li "⚠️ La terrasse à l’avant de la maison, près de la cuisine d’été, ne dispose pas…" at bounding box center [781, 662] width 591 height 59
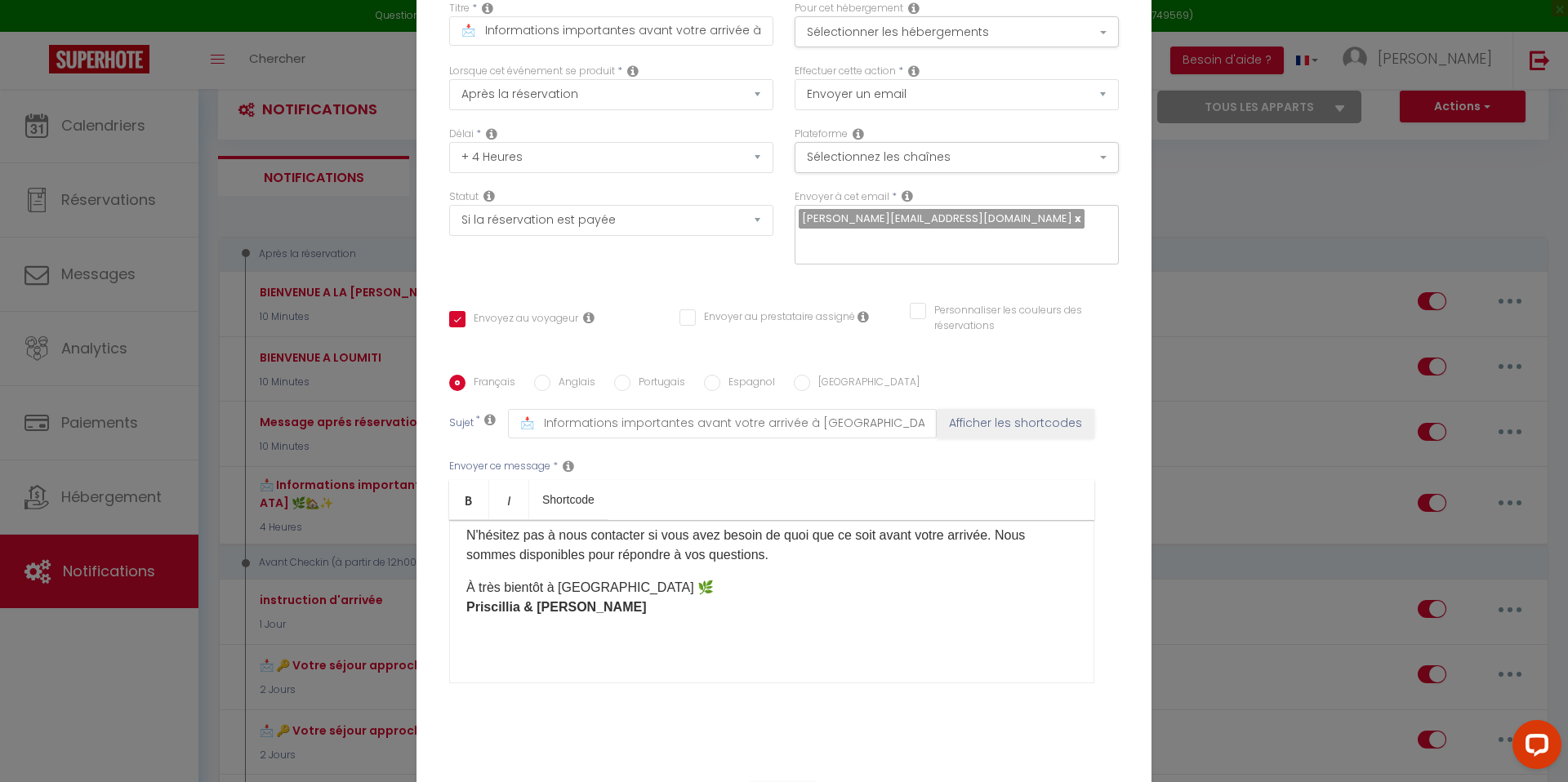
scroll to position [111, 0]
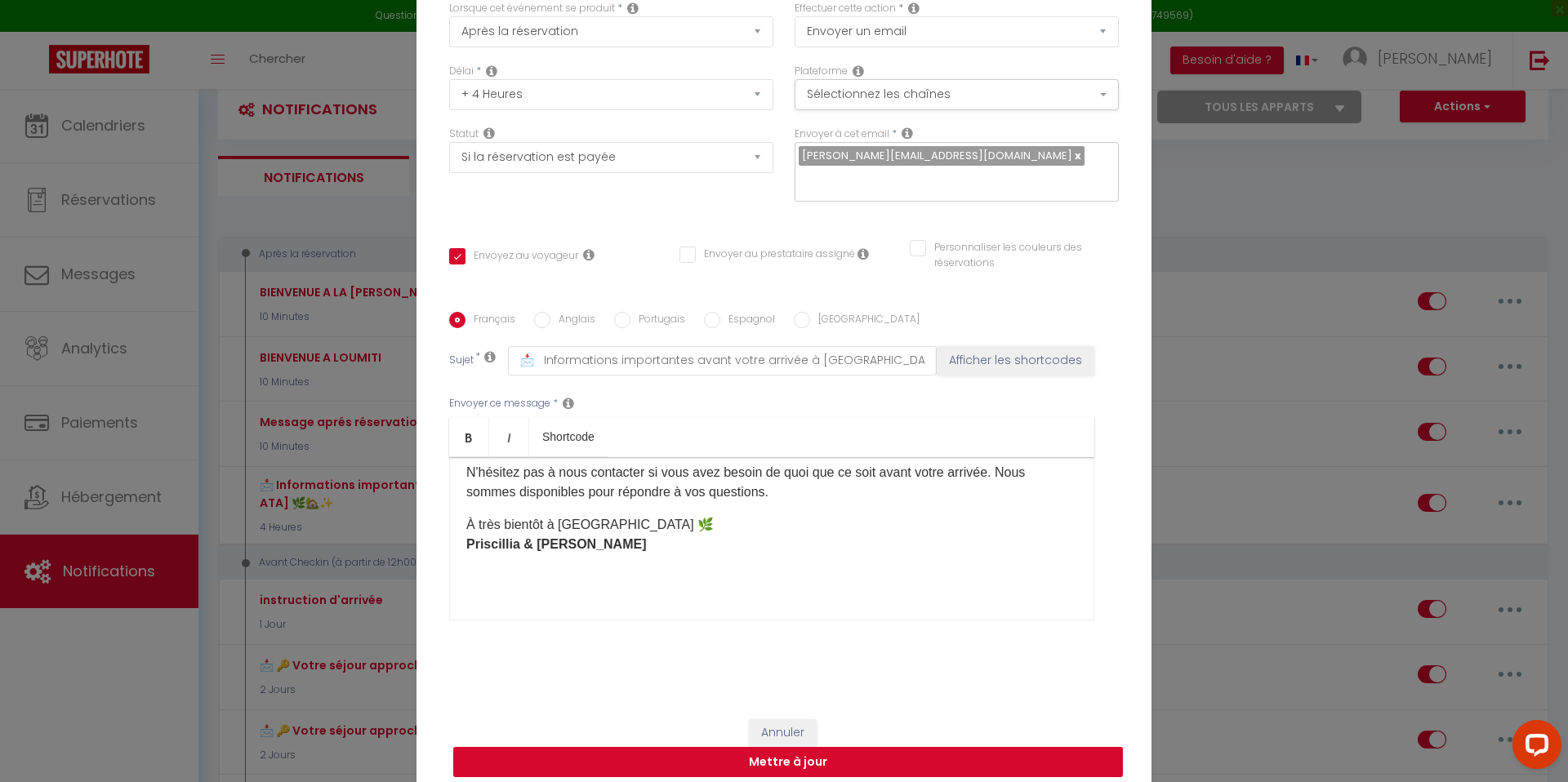
click at [773, 749] on button "Mettre à jour" at bounding box center [788, 763] width 670 height 31
checkbox input "true"
checkbox input "false"
